Goal: Task Accomplishment & Management: Use online tool/utility

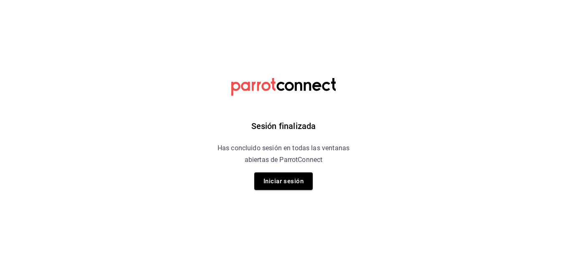
click at [281, 175] on button "Iniciar sesión" at bounding box center [283, 181] width 58 height 18
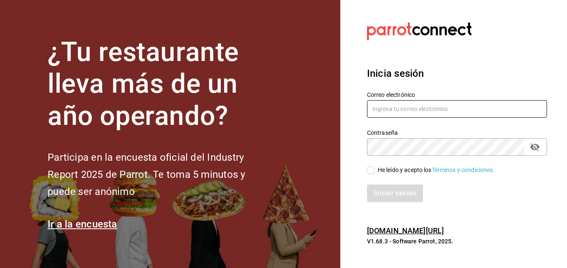
type input "[PERSON_NAME][EMAIL_ADDRESS][PERSON_NAME][DOMAIN_NAME]"
click at [373, 167] on input "He leído y acepto los Términos y condiciones." at bounding box center [371, 171] width 8 height 8
checkbox input "true"
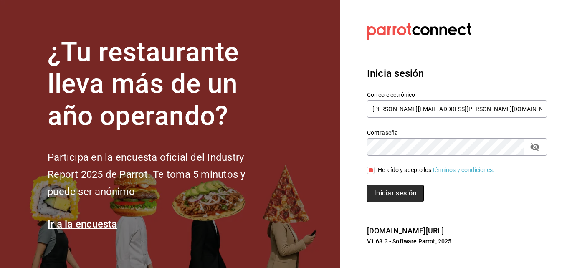
click at [373, 185] on button "Iniciar sesión" at bounding box center [395, 194] width 57 height 18
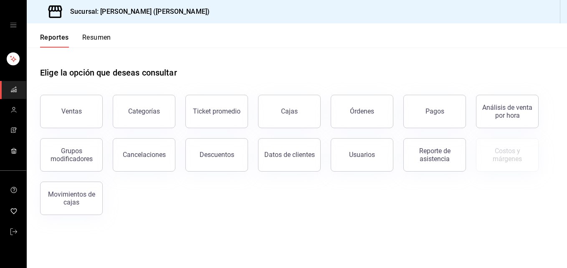
click at [102, 41] on button "Resumen" at bounding box center [96, 40] width 29 height 14
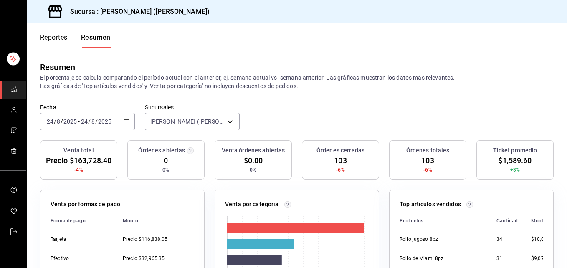
click at [76, 116] on div "[DATE] [DATE] - [DATE] [DATE]" at bounding box center [87, 122] width 95 height 18
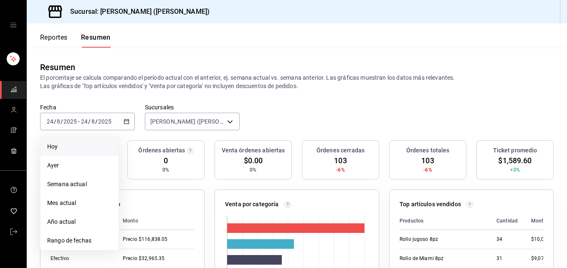
click at [65, 142] on li "Hoy" at bounding box center [80, 146] width 78 height 19
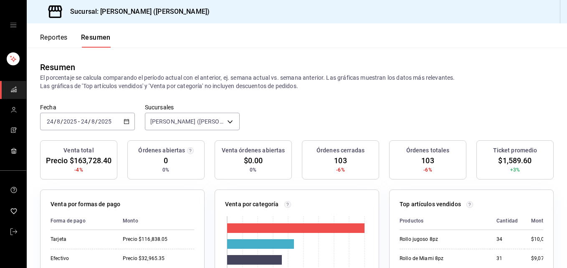
click at [61, 120] on span "/" at bounding box center [62, 121] width 3 height 7
click at [49, 44] on button "Reportes" at bounding box center [54, 40] width 28 height 14
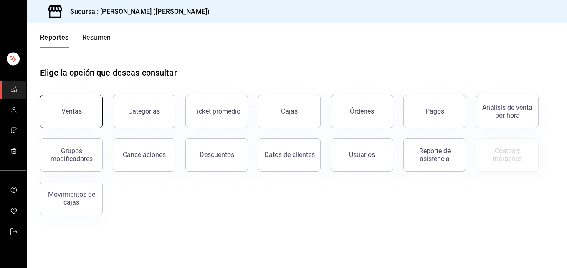
click at [76, 122] on button "Ventas" at bounding box center [71, 111] width 63 height 33
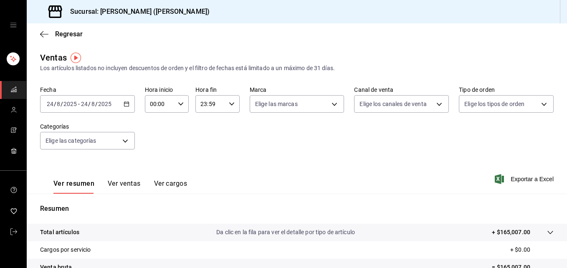
click at [124, 103] on icon "button" at bounding box center [127, 104] width 6 height 6
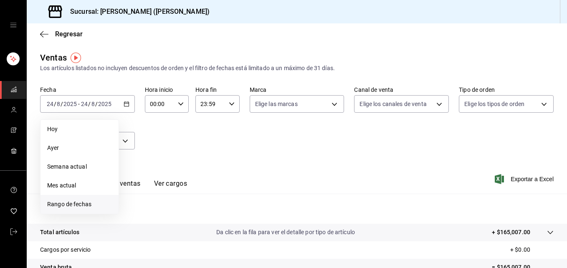
click at [92, 208] on span "Rango de fechas" at bounding box center [79, 204] width 65 height 9
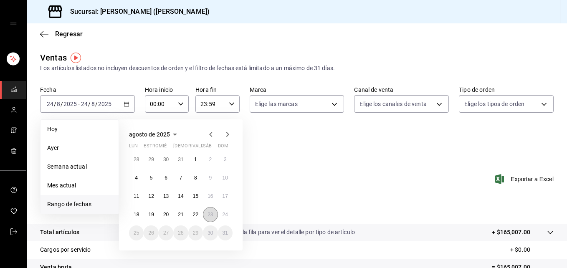
click at [210, 218] on button "23" at bounding box center [210, 214] width 15 height 15
click at [229, 215] on button "24" at bounding box center [225, 214] width 15 height 15
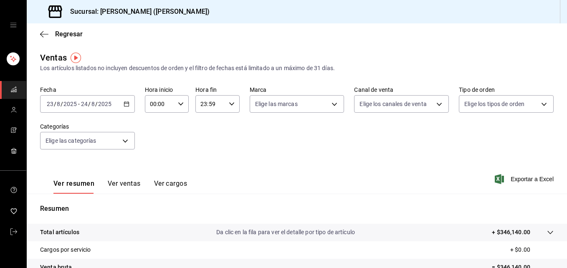
click at [124, 107] on div "[DATE] [DATE] - [DATE] [DATE]" at bounding box center [87, 104] width 95 height 18
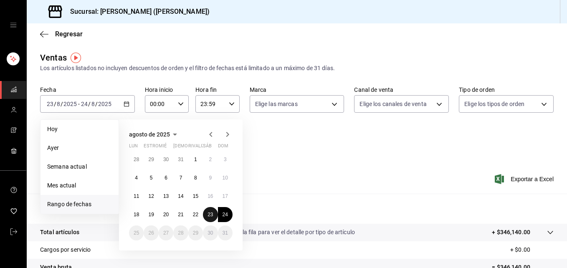
click at [205, 211] on button "23" at bounding box center [210, 214] width 15 height 15
click at [224, 214] on abbr "24" at bounding box center [225, 215] width 5 height 6
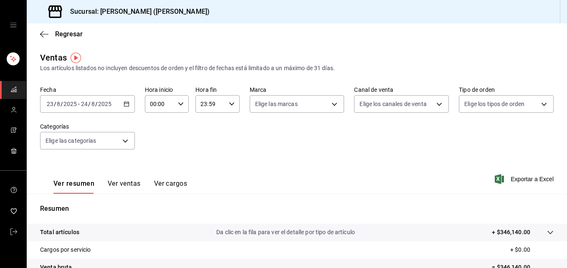
click at [121, 103] on div "[DATE] [DATE] - [DATE] [DATE]" at bounding box center [87, 104] width 95 height 18
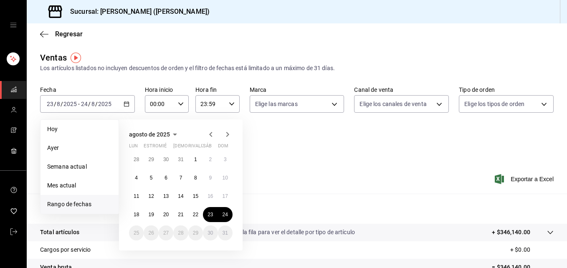
click at [93, 200] on span "Rango de fechas" at bounding box center [79, 204] width 65 height 9
click at [212, 220] on button "23" at bounding box center [210, 214] width 15 height 15
click at [206, 215] on button "23" at bounding box center [210, 214] width 15 height 15
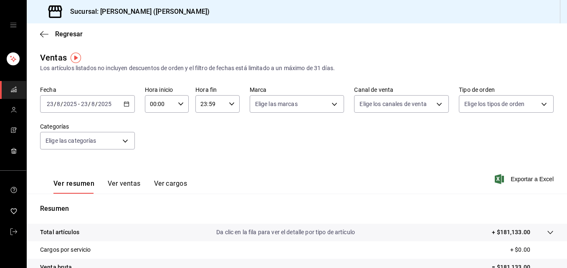
click at [125, 112] on div "[DATE] [DATE] - [DATE] [DATE]" at bounding box center [87, 104] width 95 height 18
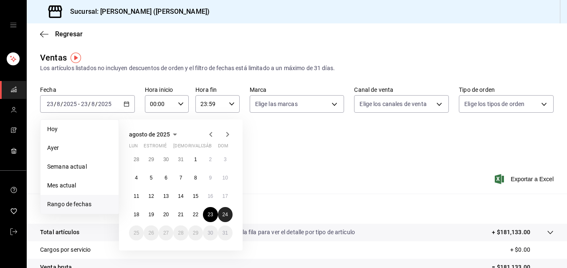
click at [220, 218] on button "24" at bounding box center [225, 214] width 15 height 15
click at [210, 213] on abbr "23" at bounding box center [210, 215] width 5 height 6
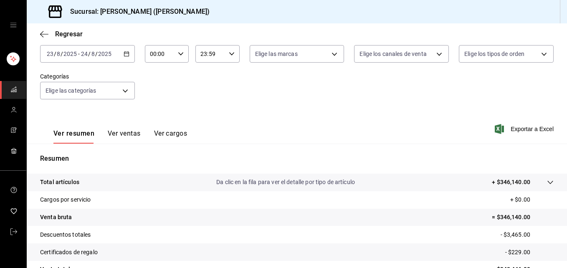
scroll to position [48, 0]
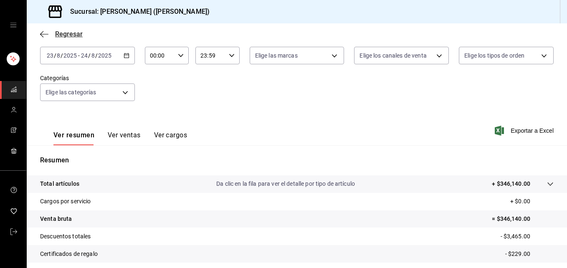
click at [47, 31] on icon "button" at bounding box center [44, 34] width 8 height 8
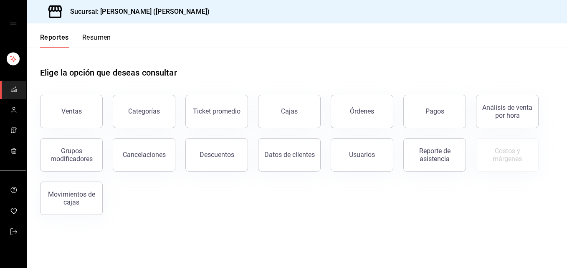
click at [100, 49] on div "Reportes Resumen Elige la opción que deseas consultar Ventas Categorías Ticket …" at bounding box center [297, 145] width 540 height 245
click at [102, 37] on button "Resumen" at bounding box center [96, 40] width 29 height 14
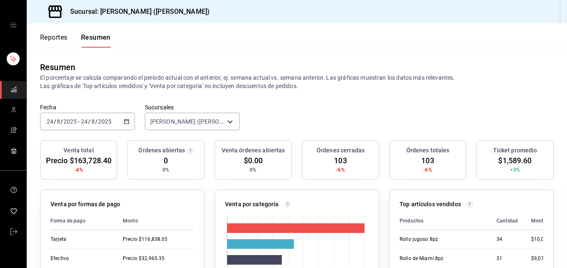
click at [53, 41] on font "Reportes" at bounding box center [54, 37] width 28 height 8
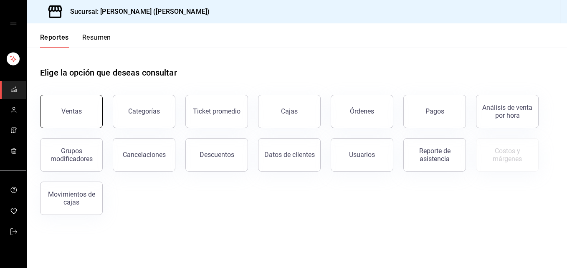
click at [67, 101] on button "Ventas" at bounding box center [71, 111] width 63 height 33
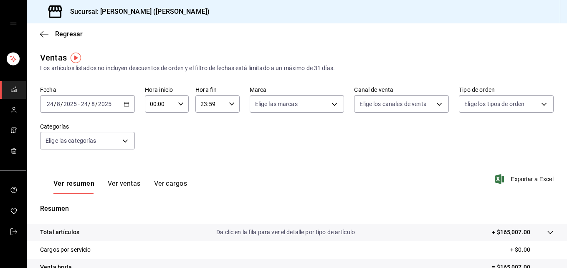
click at [180, 103] on icon "button" at bounding box center [181, 104] width 6 height 6
click at [158, 136] on span "13" at bounding box center [154, 135] width 8 height 7
type input "13:00"
click at [364, 156] on div at bounding box center [283, 134] width 567 height 268
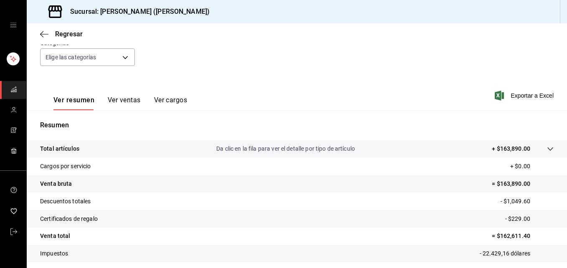
scroll to position [132, 0]
